Goal: Task Accomplishment & Management: Manage account settings

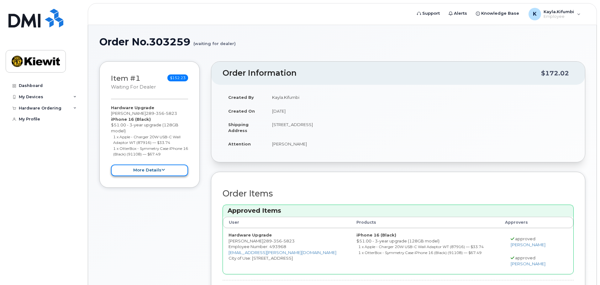
click at [165, 169] on button "more details" at bounding box center [149, 171] width 77 height 12
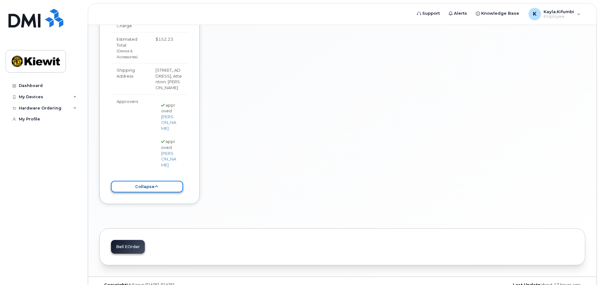
click at [149, 181] on button "collapse" at bounding box center [147, 187] width 72 height 12
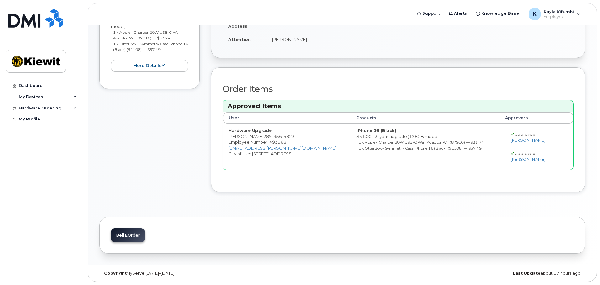
scroll to position [105, 0]
click at [131, 230] on div "Bell eOrder" at bounding box center [128, 236] width 34 height 14
click at [131, 233] on div "Bell eOrder" at bounding box center [128, 236] width 34 height 14
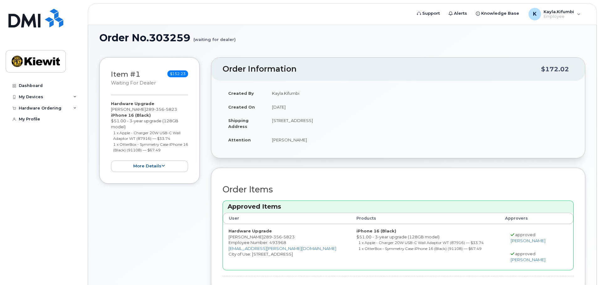
scroll to position [0, 0]
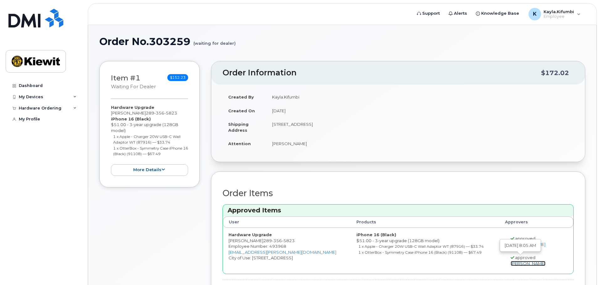
click at [528, 264] on link "[PERSON_NAME]" at bounding box center [527, 263] width 35 height 5
drag, startPoint x: 440, startPoint y: 150, endPoint x: 318, endPoint y: 176, distance: 124.2
click at [440, 152] on div "Created By Kayla.Kifumbi Created On [DATE] Shipping Address [STREET_ADDRESS] At…" at bounding box center [397, 123] width 373 height 77
